Goal: Information Seeking & Learning: Learn about a topic

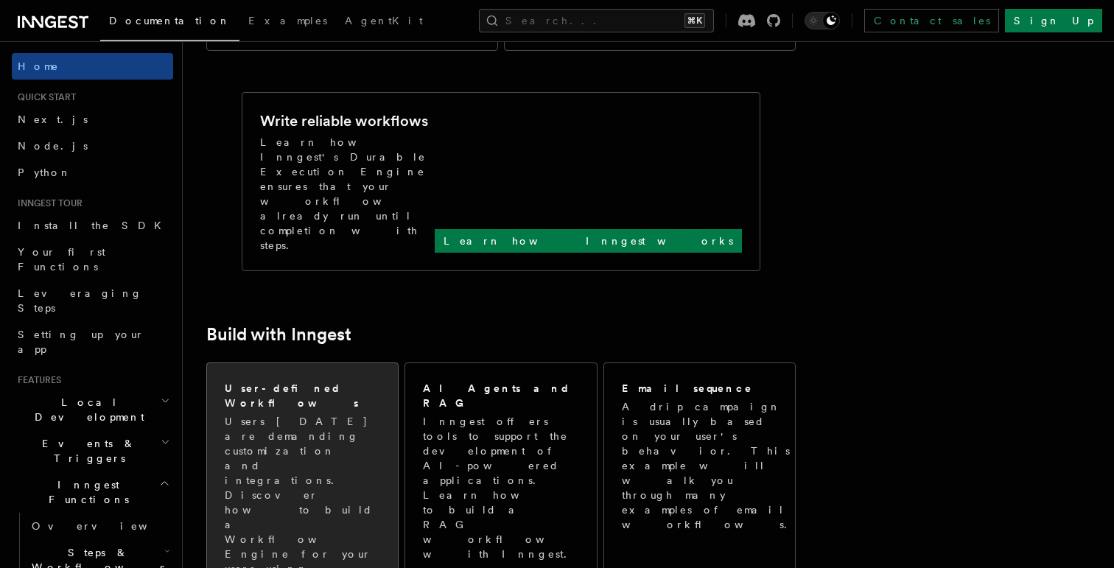
scroll to position [652, 0]
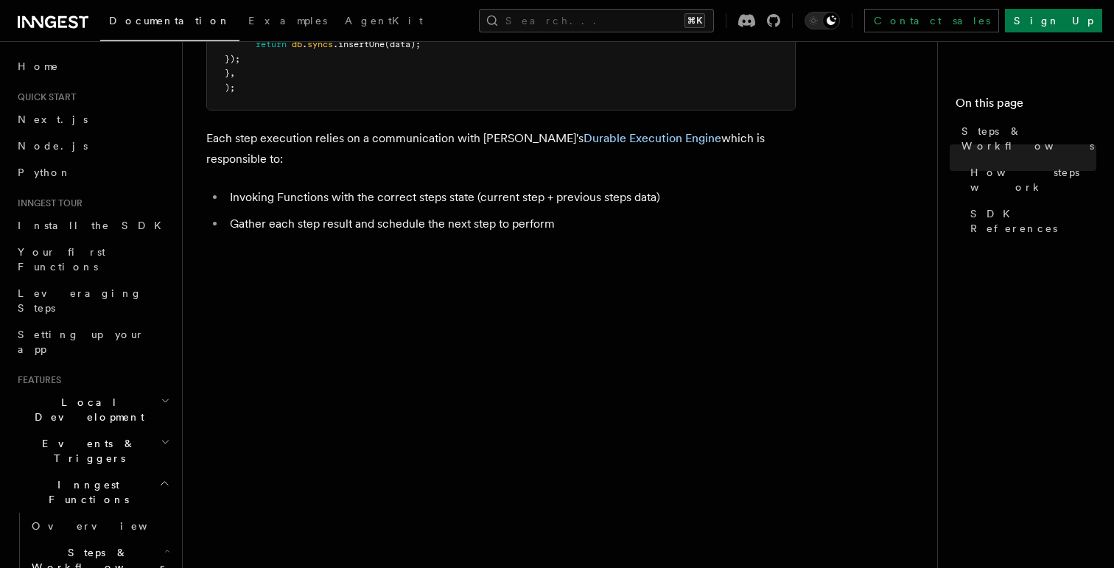
scroll to position [979, 0]
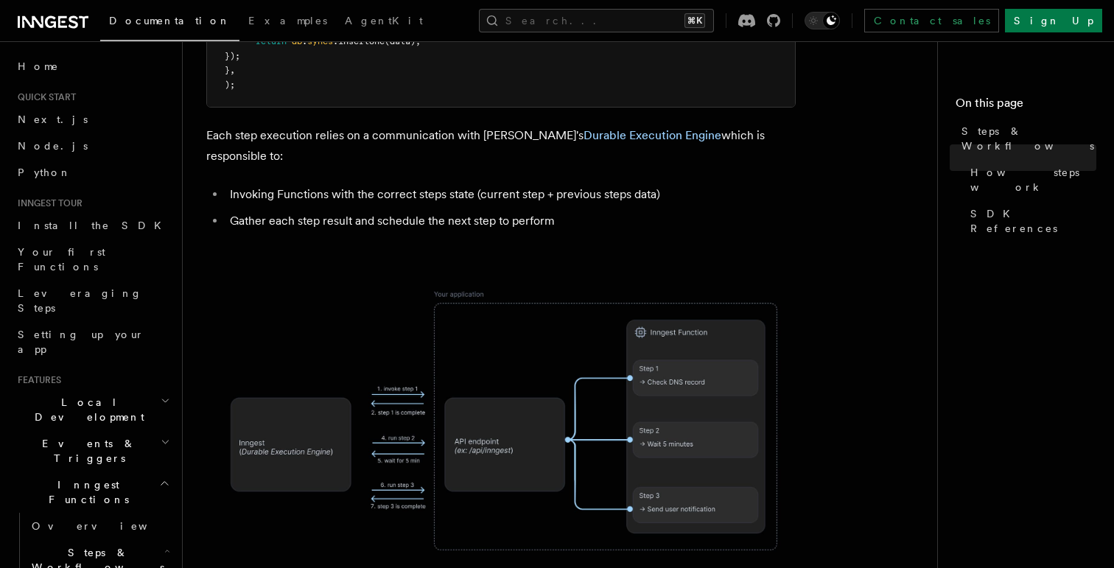
click at [609, 328] on img at bounding box center [500, 420] width 589 height 307
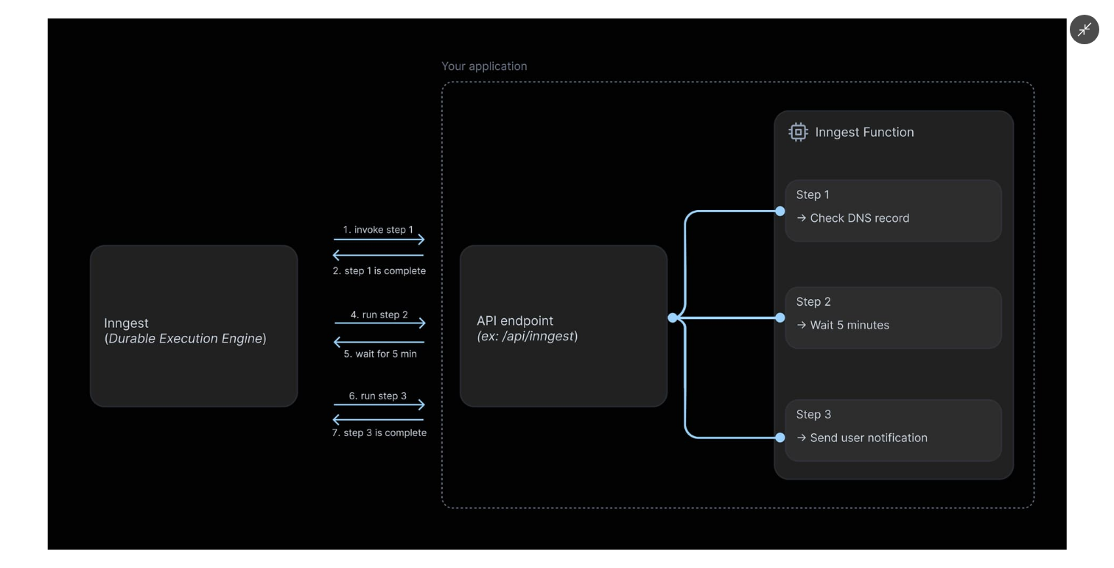
click at [1080, 44] on div at bounding box center [557, 284] width 1114 height 568
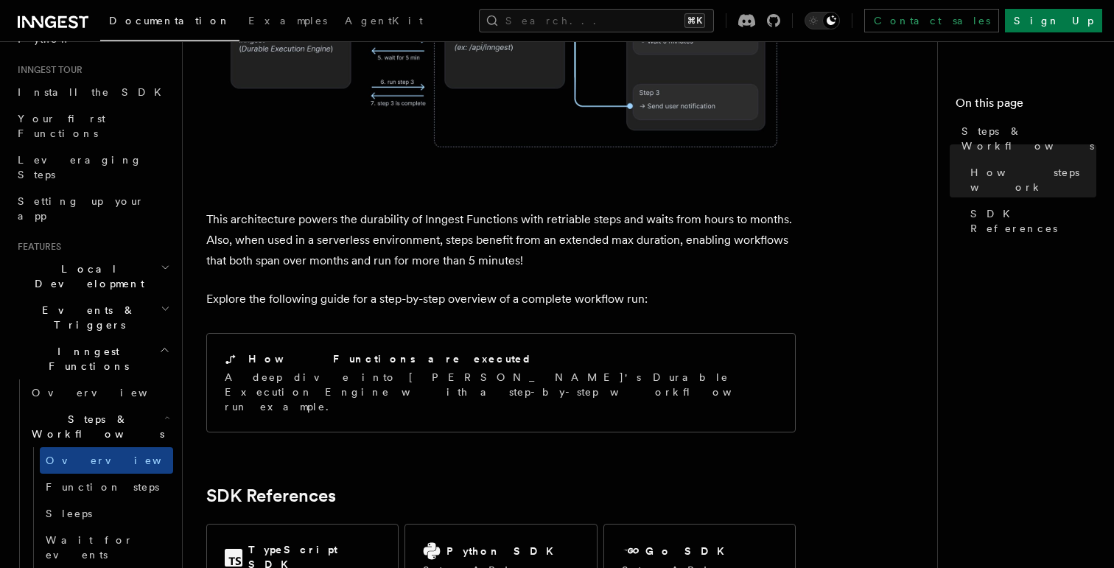
scroll to position [137, 0]
click at [126, 470] on link "Function steps" at bounding box center [106, 483] width 133 height 27
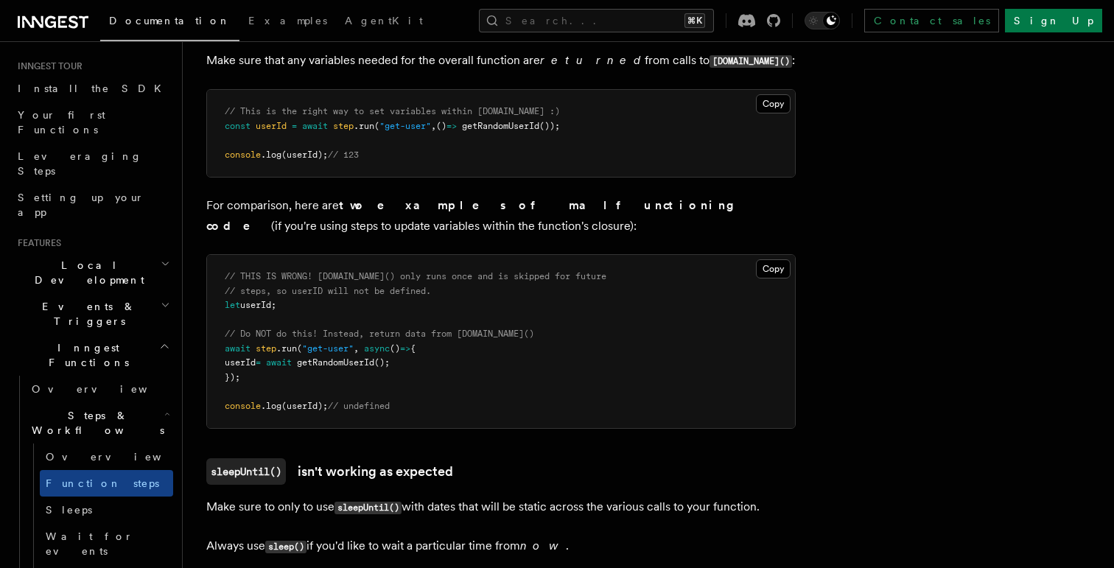
scroll to position [3900, 0]
